Goal: Find specific page/section: Find specific page/section

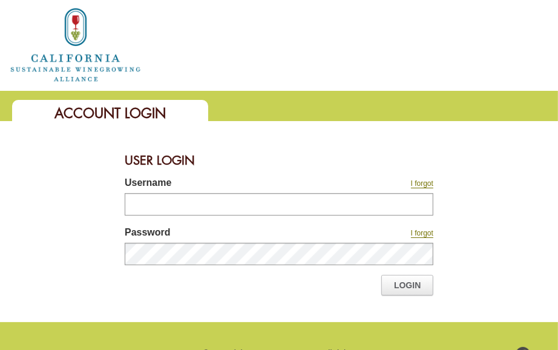
click at [125, 225] on div at bounding box center [125, 225] width 0 height 0
click at [154, 200] on input "Username" at bounding box center [279, 204] width 309 height 22
type input "**********"
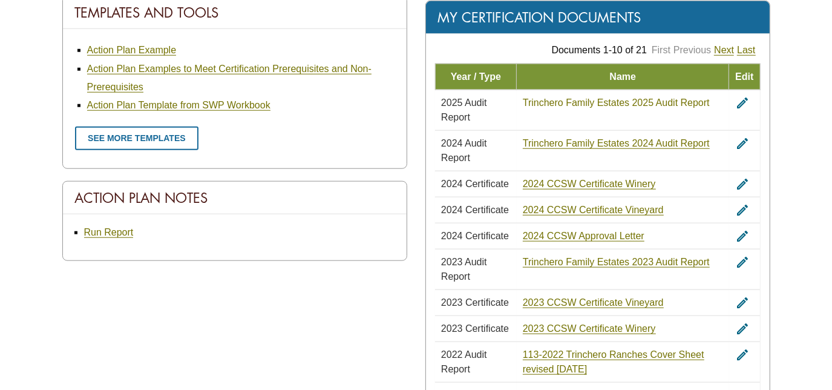
scroll to position [783, 0]
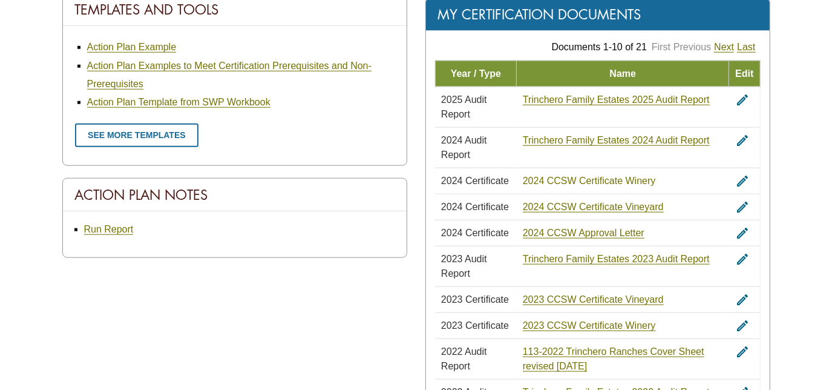
click at [557, 176] on link "2024 CCSW Certificate Winery" at bounding box center [589, 181] width 133 height 11
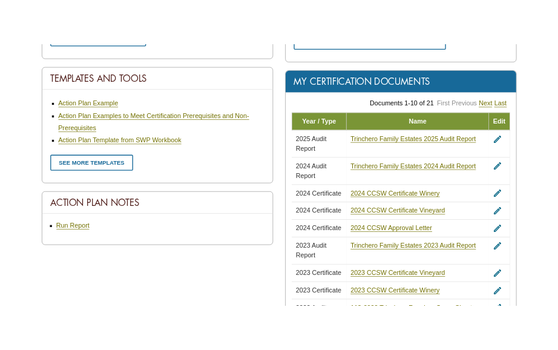
scroll to position [770, 0]
